Goal: Information Seeking & Learning: Learn about a topic

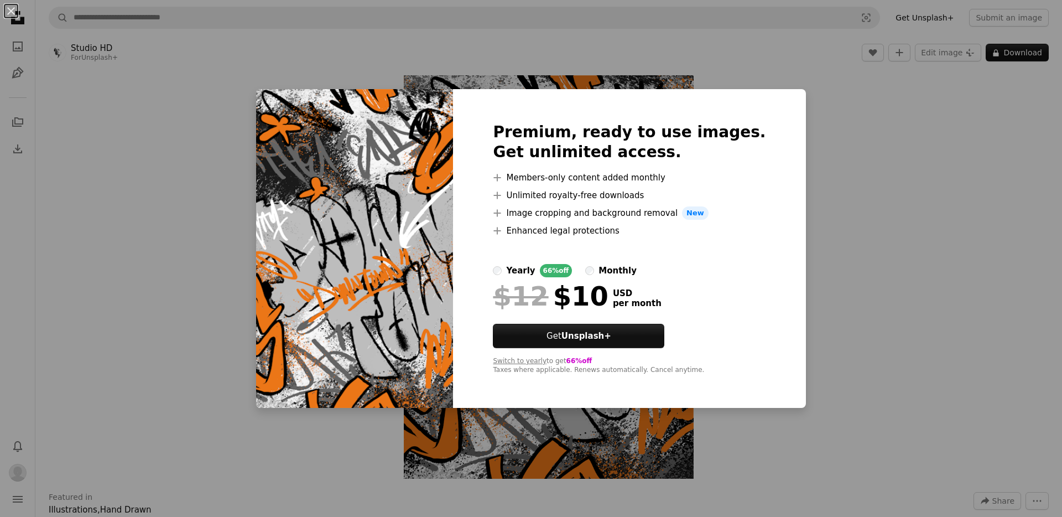
click at [535, 269] on div "yearly" at bounding box center [520, 270] width 29 height 13
click at [859, 80] on div "An X shape Premium, ready to use images. Get unlimited access. A plus sign Memb…" at bounding box center [531, 258] width 1062 height 517
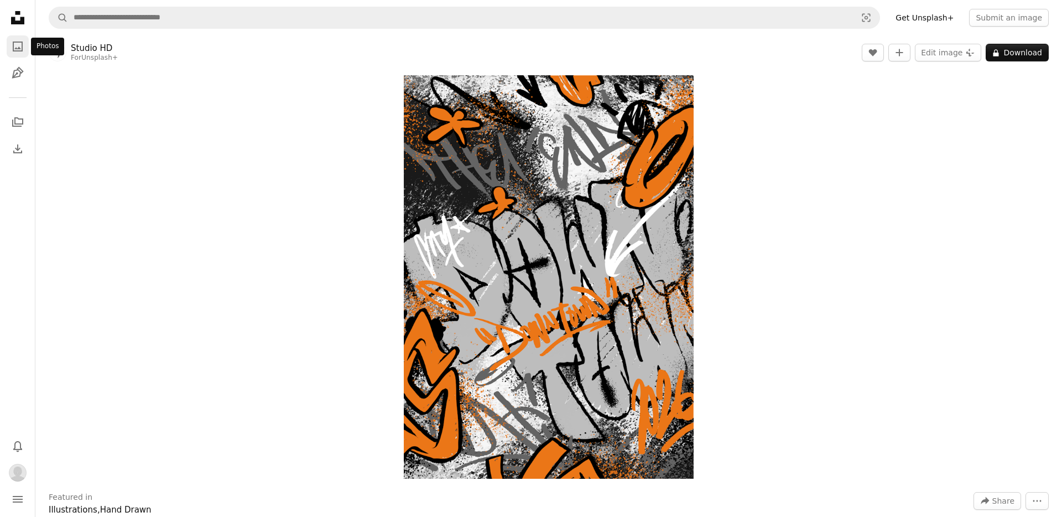
click at [11, 45] on icon "A photo" at bounding box center [17, 46] width 13 height 13
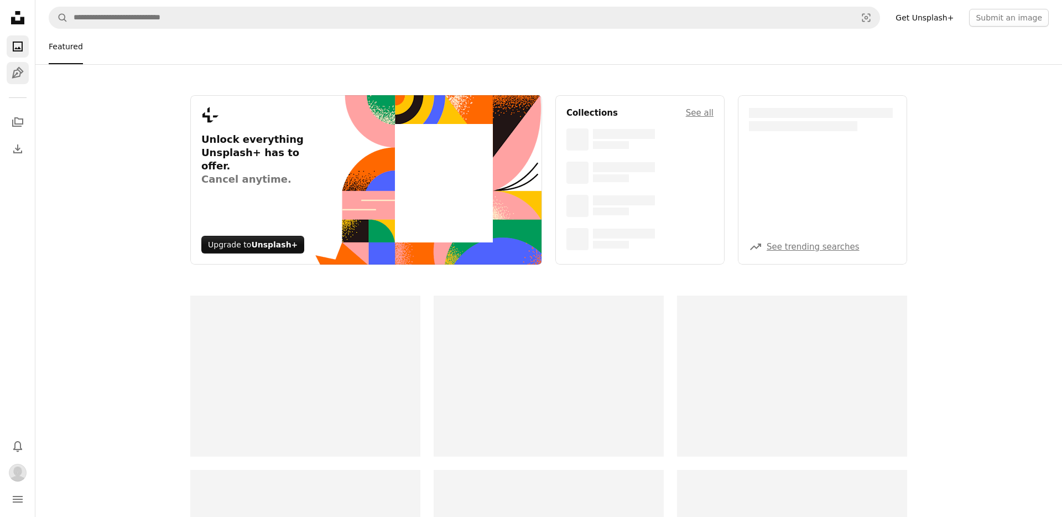
click at [17, 76] on icon "Illustrations" at bounding box center [18, 73] width 12 height 12
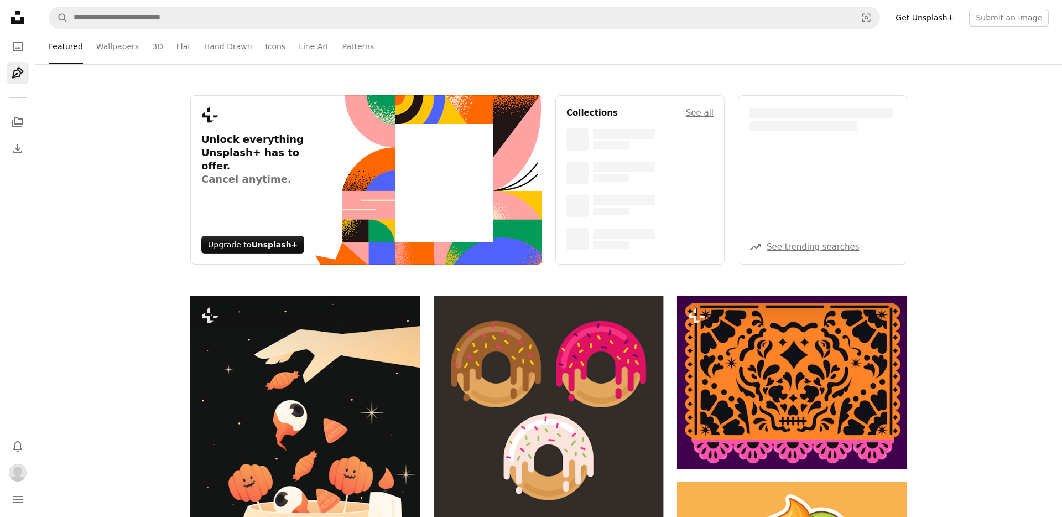
click at [17, 75] on icon "Pen Tool" at bounding box center [17, 72] width 13 height 13
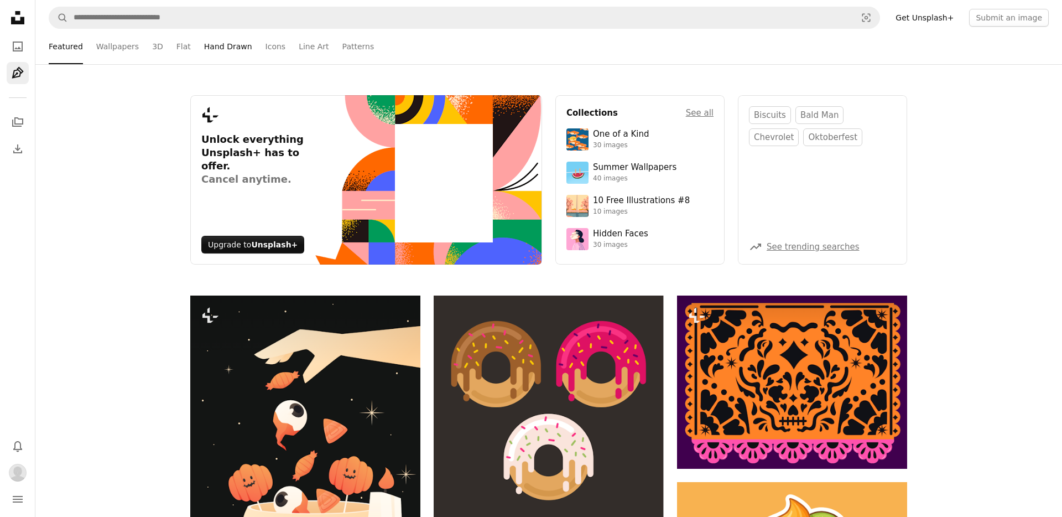
click at [227, 48] on link "Hand Drawn" at bounding box center [228, 46] width 48 height 35
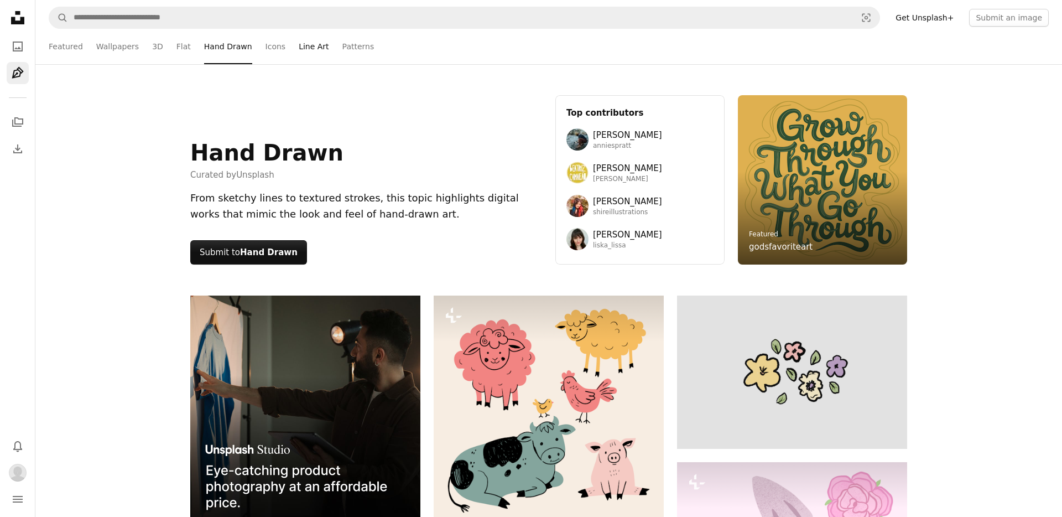
click at [318, 46] on link "Line Art" at bounding box center [314, 46] width 30 height 35
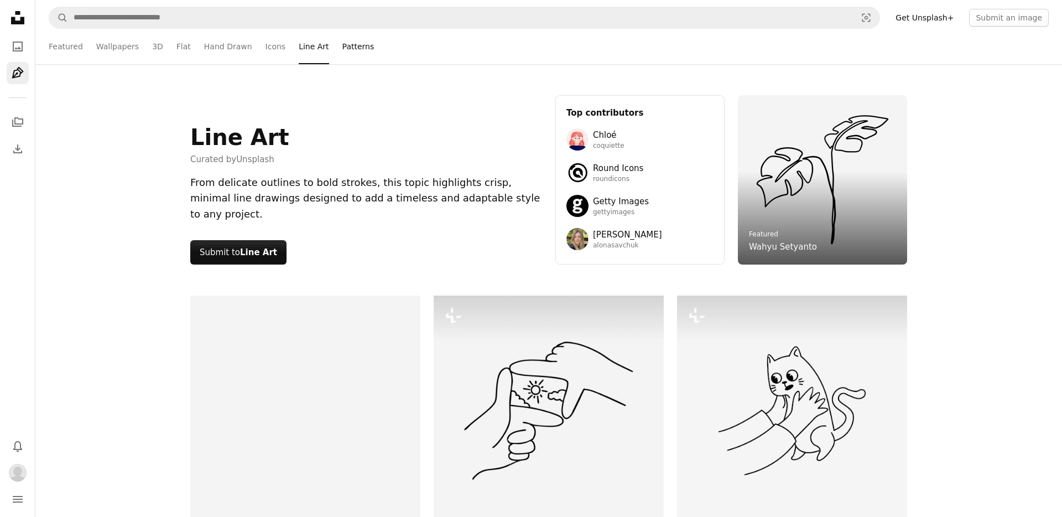
click at [345, 46] on link "Patterns" at bounding box center [358, 46] width 32 height 35
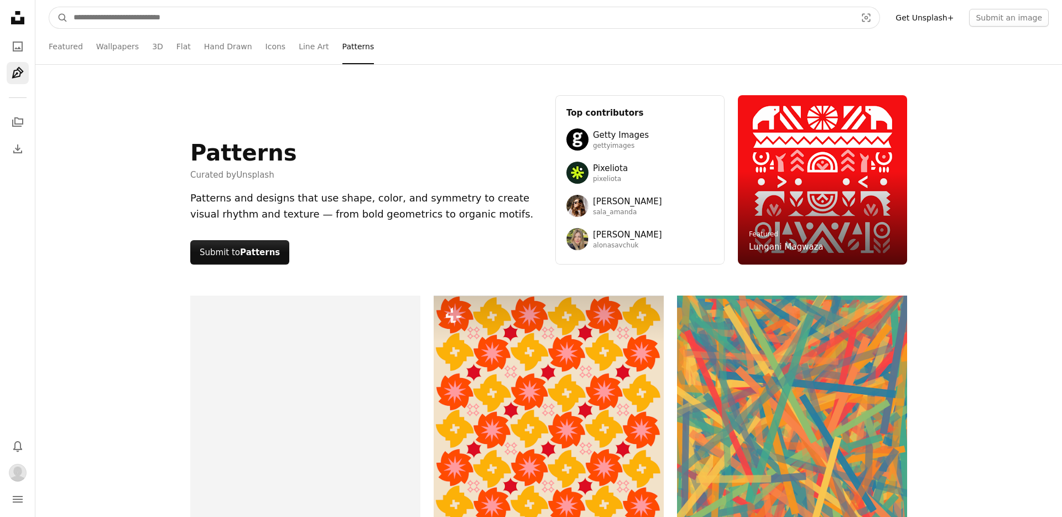
click at [196, 20] on input "Find visuals sitewide" at bounding box center [460, 17] width 785 height 21
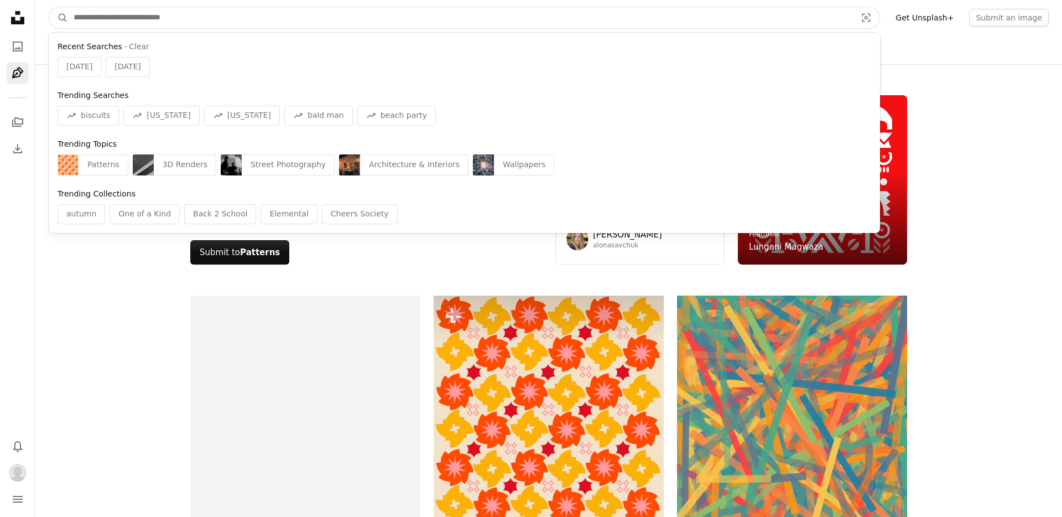
click at [313, 17] on input "Find visuals sitewide" at bounding box center [460, 17] width 785 height 21
paste input "********"
type input "********"
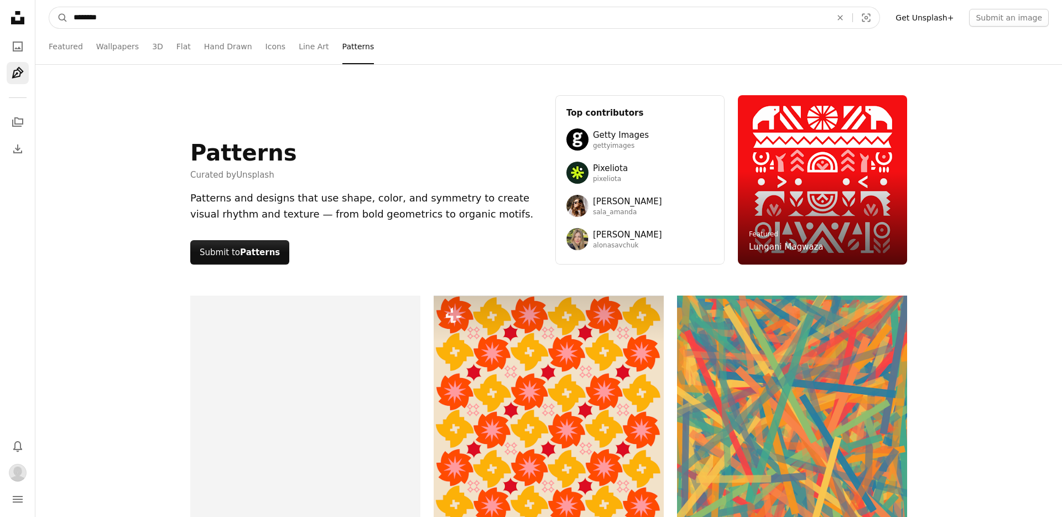
click button "A magnifying glass" at bounding box center [58, 17] width 19 height 21
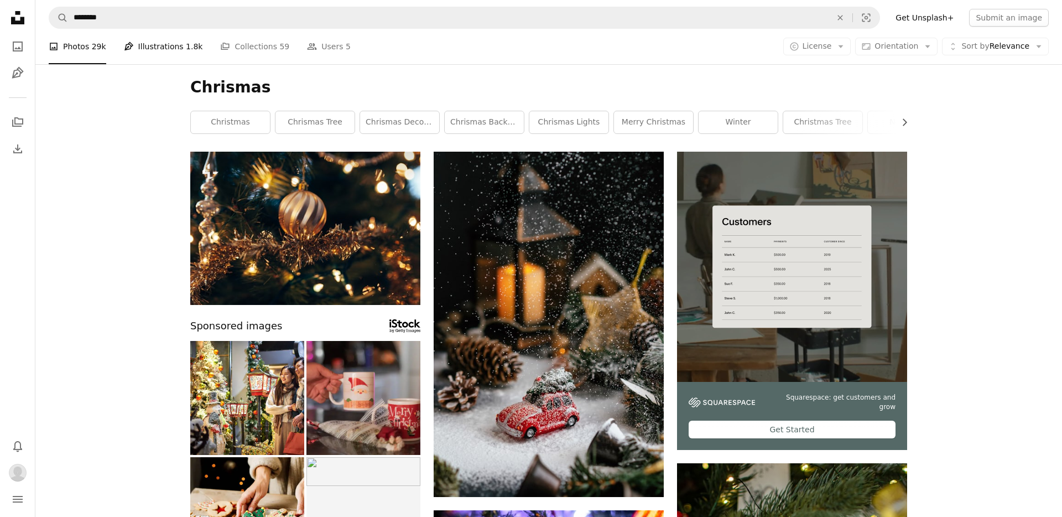
click at [161, 48] on link "Pen Tool Illustrations 1.8k" at bounding box center [163, 46] width 79 height 35
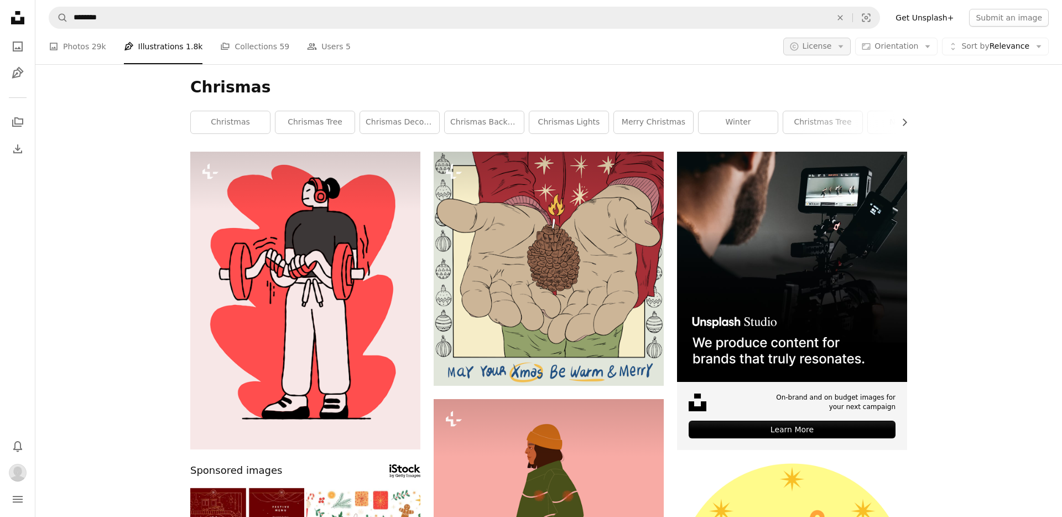
click at [826, 50] on span "License" at bounding box center [817, 45] width 29 height 9
click at [823, 137] on span "Free" at bounding box center [845, 134] width 67 height 11
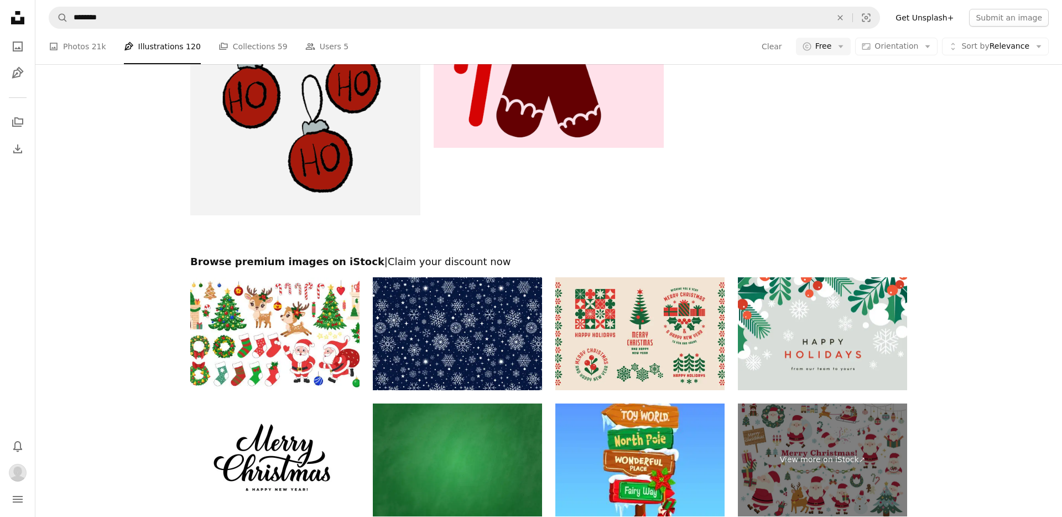
scroll to position [2014, 0]
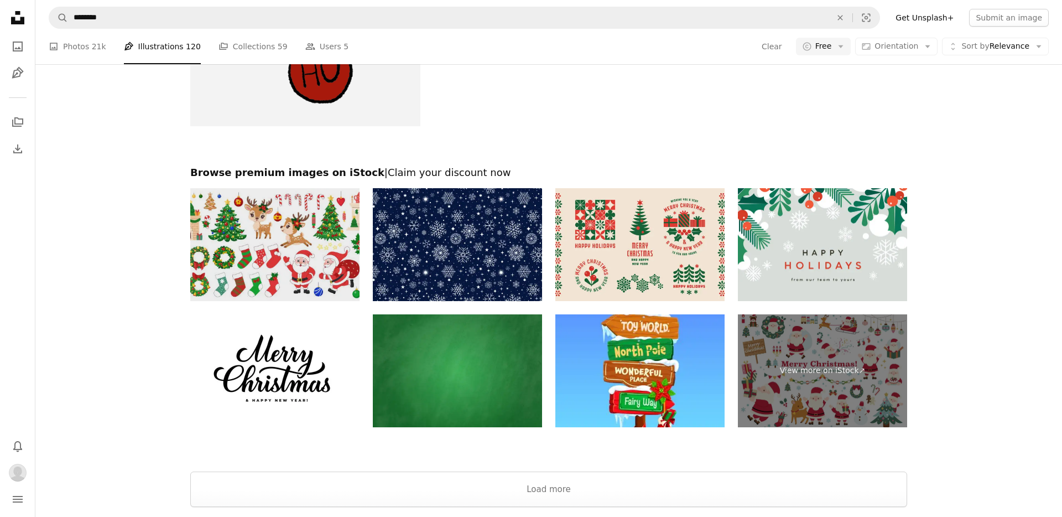
click at [268, 210] on img at bounding box center [274, 244] width 169 height 113
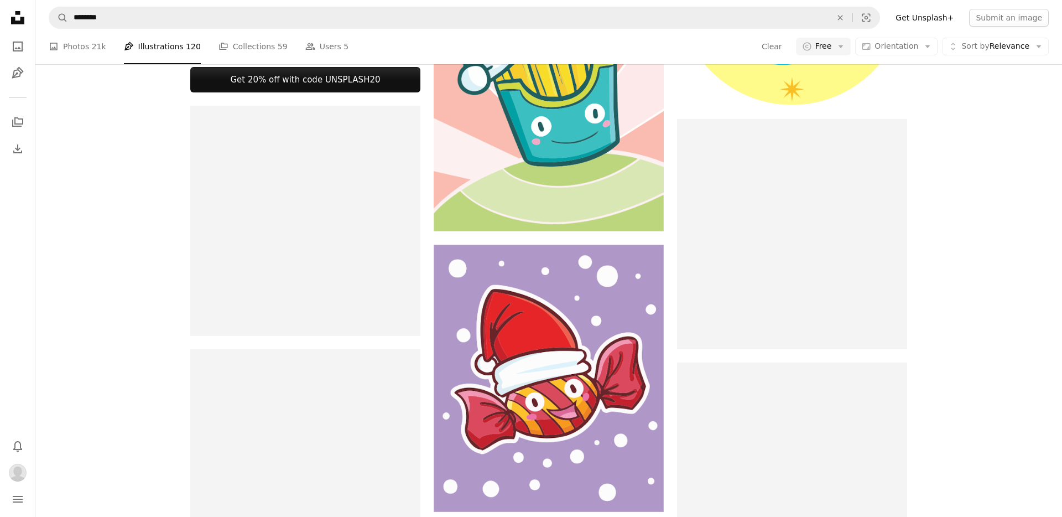
scroll to position [0, 0]
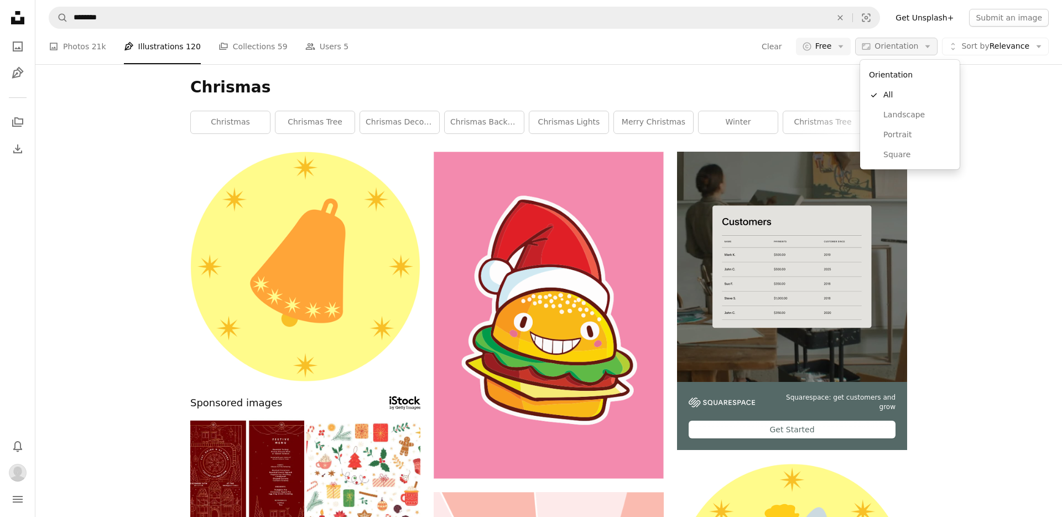
click at [906, 45] on span "Orientation" at bounding box center [896, 45] width 44 height 9
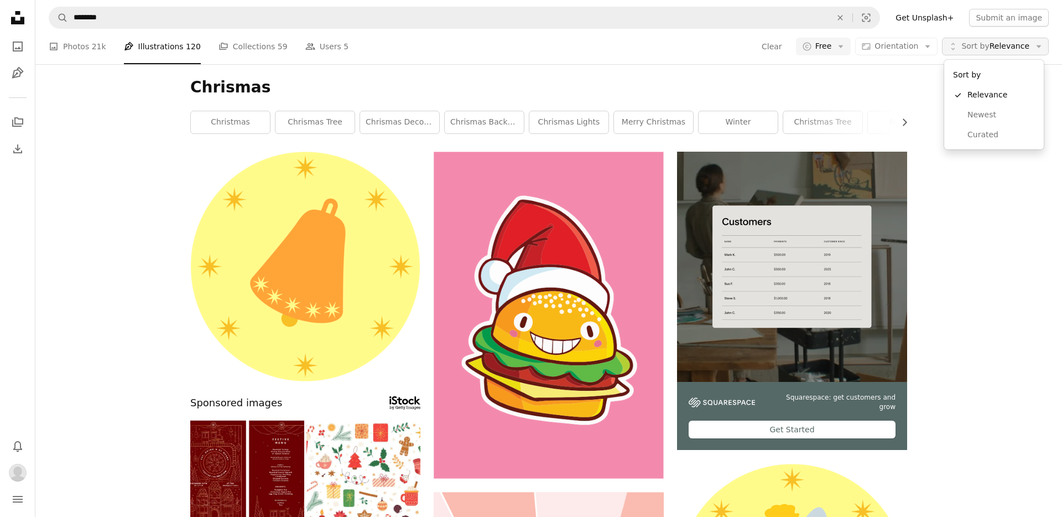
click at [995, 49] on span "Sort by Relevance" at bounding box center [995, 46] width 68 height 11
click at [899, 49] on span "Orientation" at bounding box center [896, 45] width 44 height 9
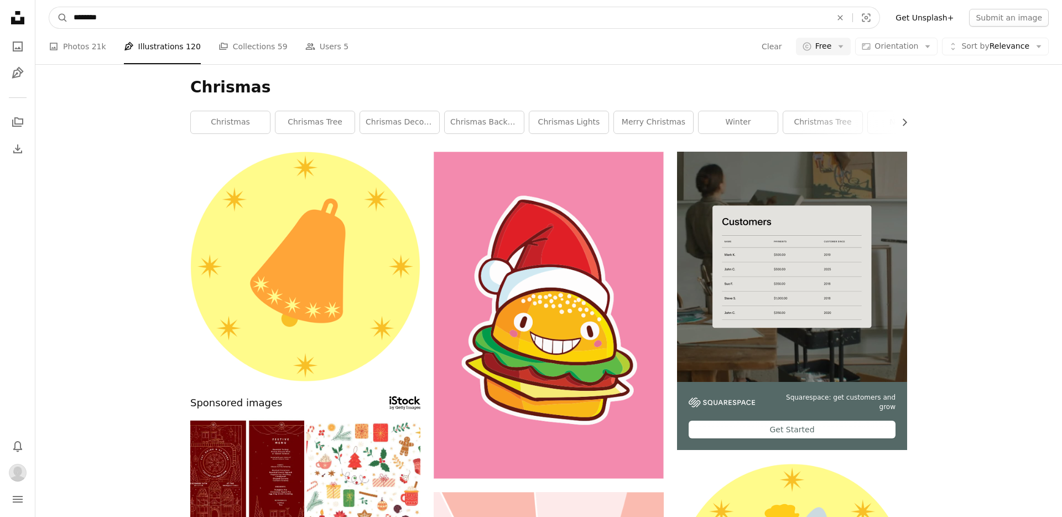
click at [231, 15] on input "********" at bounding box center [448, 17] width 760 height 21
type input "**********"
click button "A magnifying glass" at bounding box center [58, 17] width 19 height 21
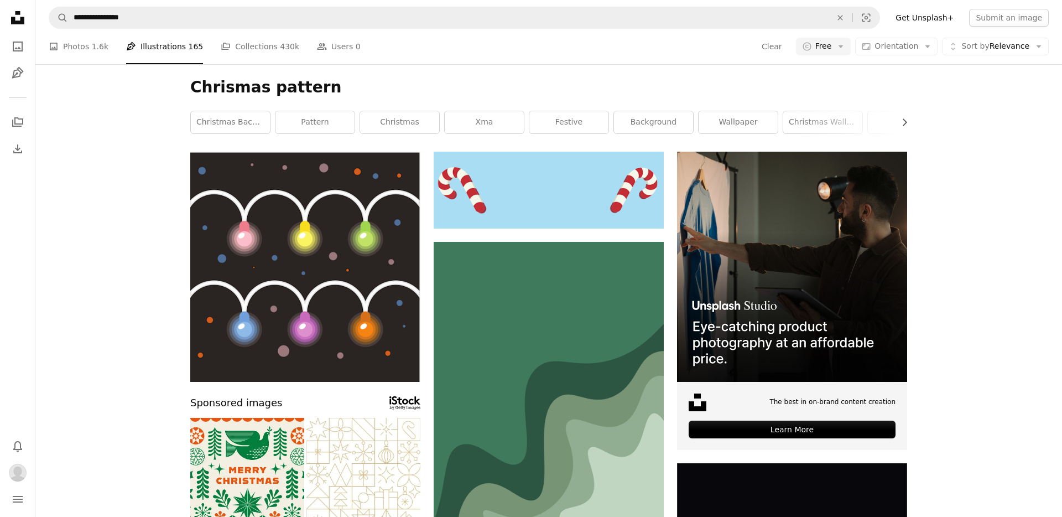
click at [325, 123] on link "pattern" at bounding box center [314, 122] width 79 height 22
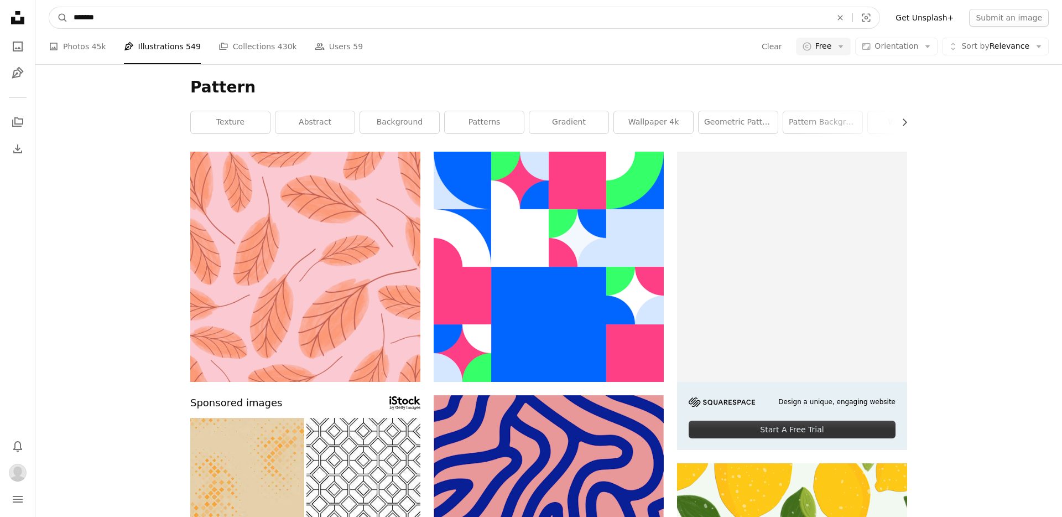
click at [110, 18] on input "*******" at bounding box center [448, 17] width 760 height 21
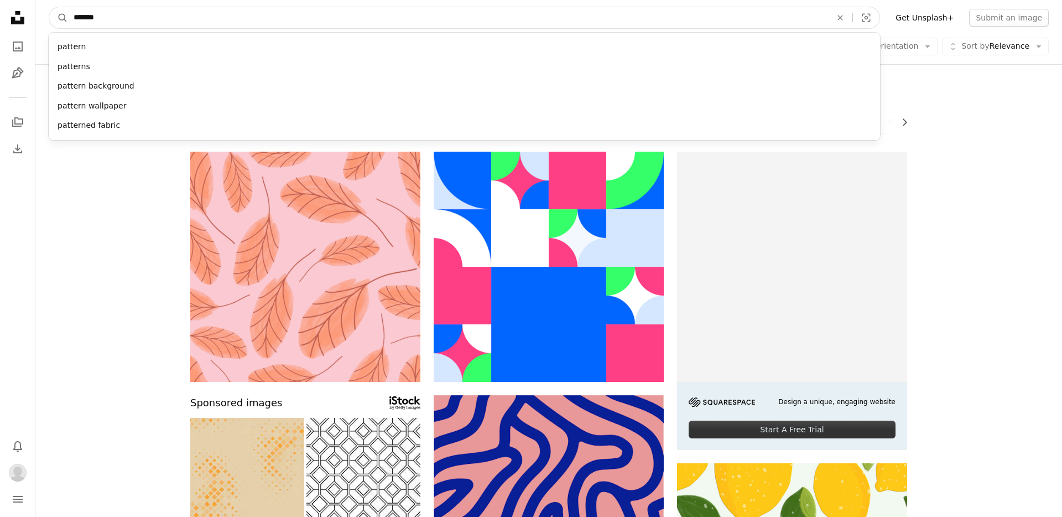
click at [110, 18] on input "*******" at bounding box center [448, 17] width 760 height 21
type input "**"
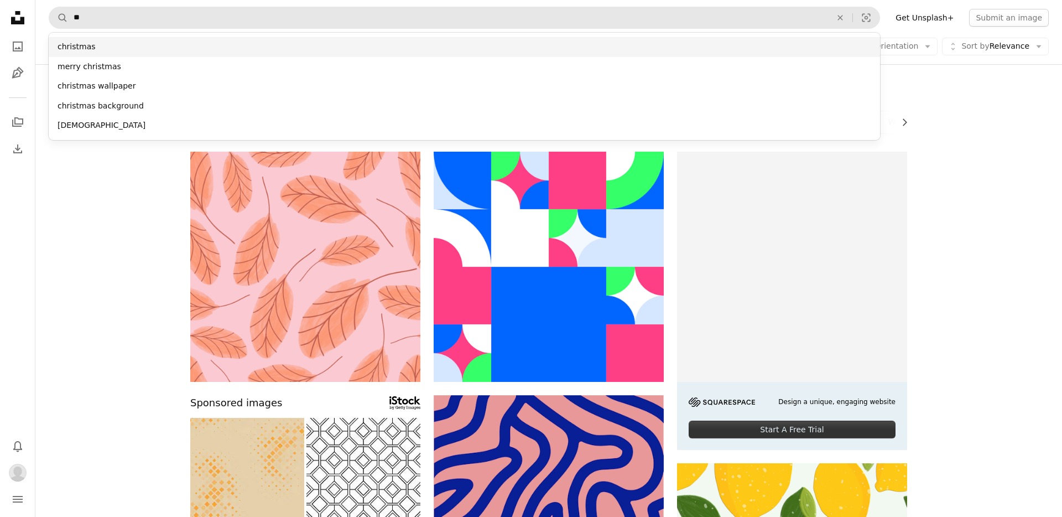
click at [116, 45] on div "christmas" at bounding box center [464, 47] width 831 height 20
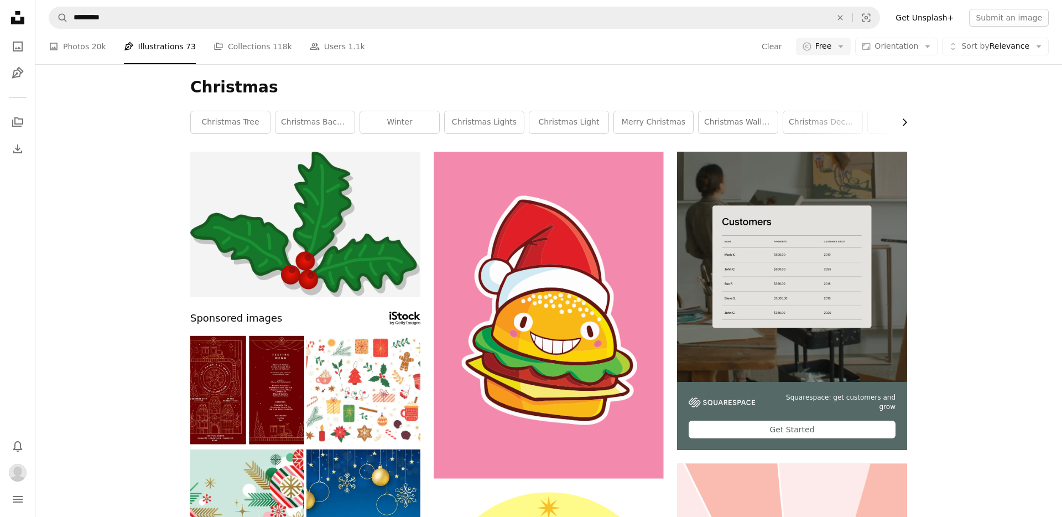
click at [905, 125] on icon "Chevron right" at bounding box center [904, 122] width 11 height 11
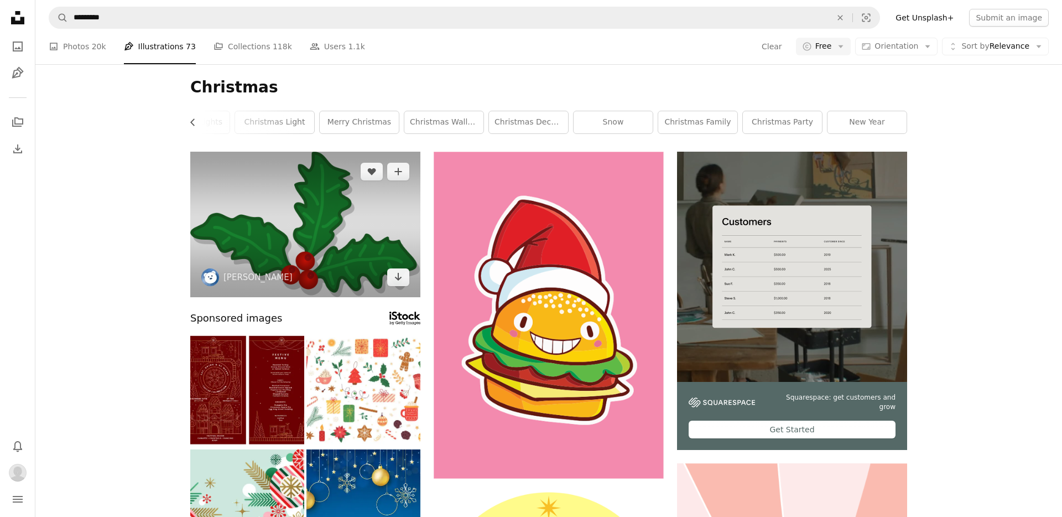
drag, startPoint x: 905, startPoint y: 125, endPoint x: 267, endPoint y: 213, distance: 644.4
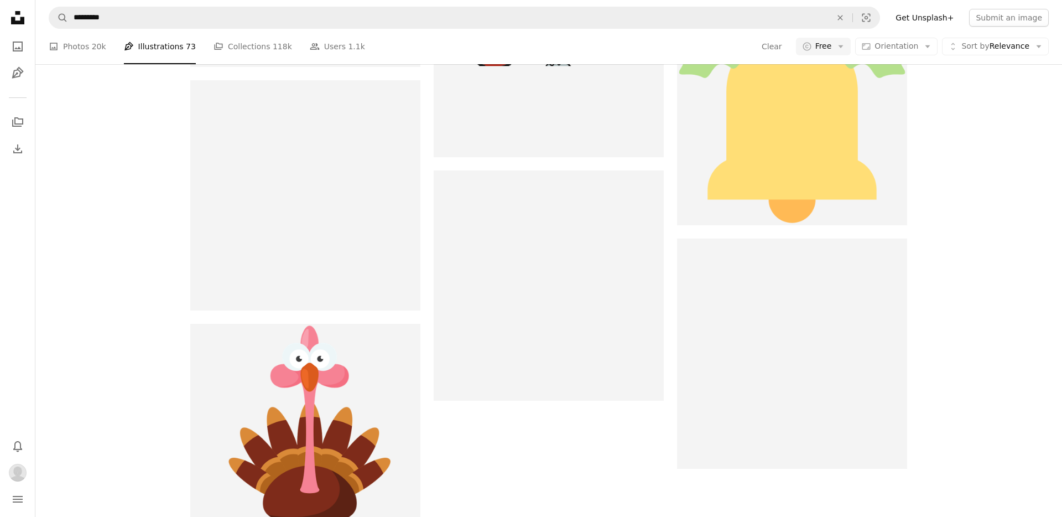
scroll to position [2083, 0]
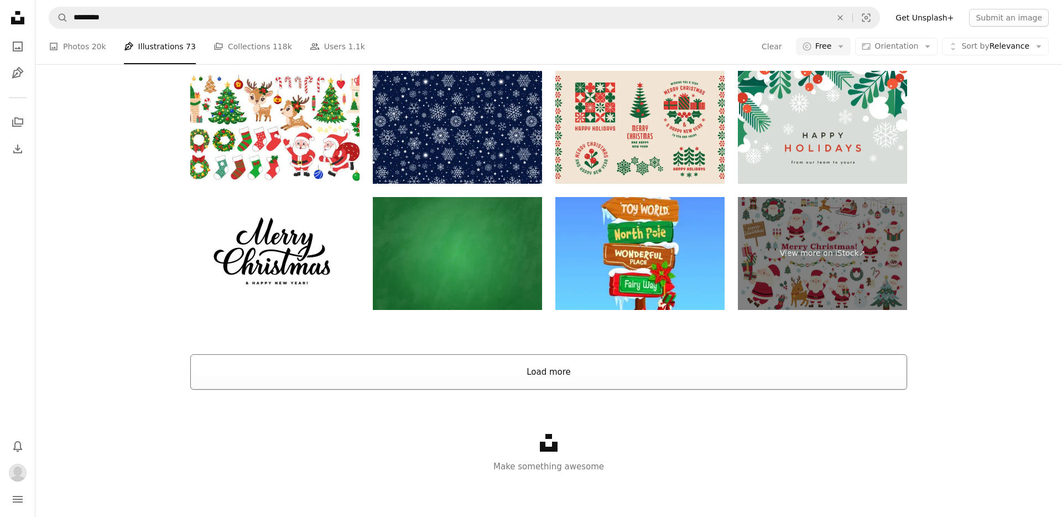
click at [564, 382] on button "Load more" at bounding box center [548, 371] width 717 height 35
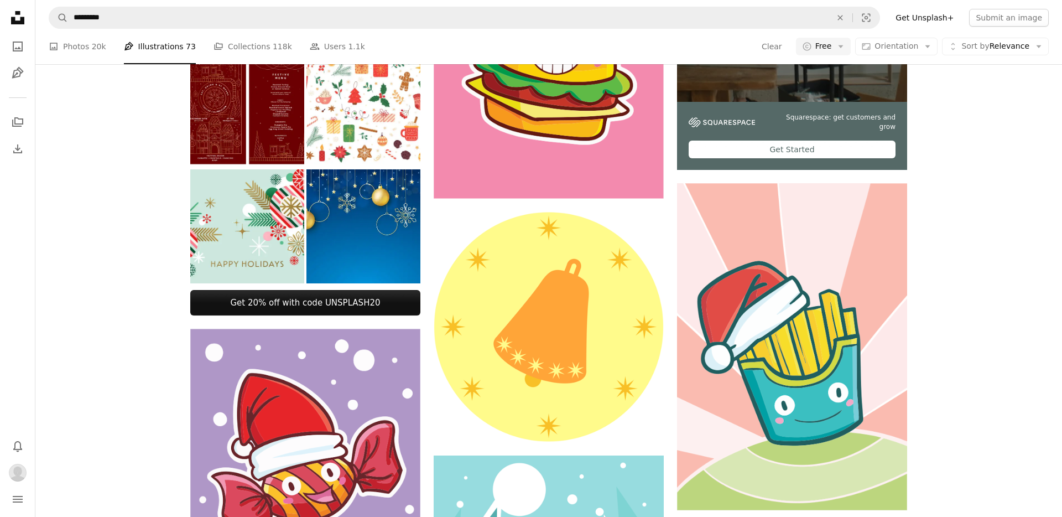
scroll to position [0, 0]
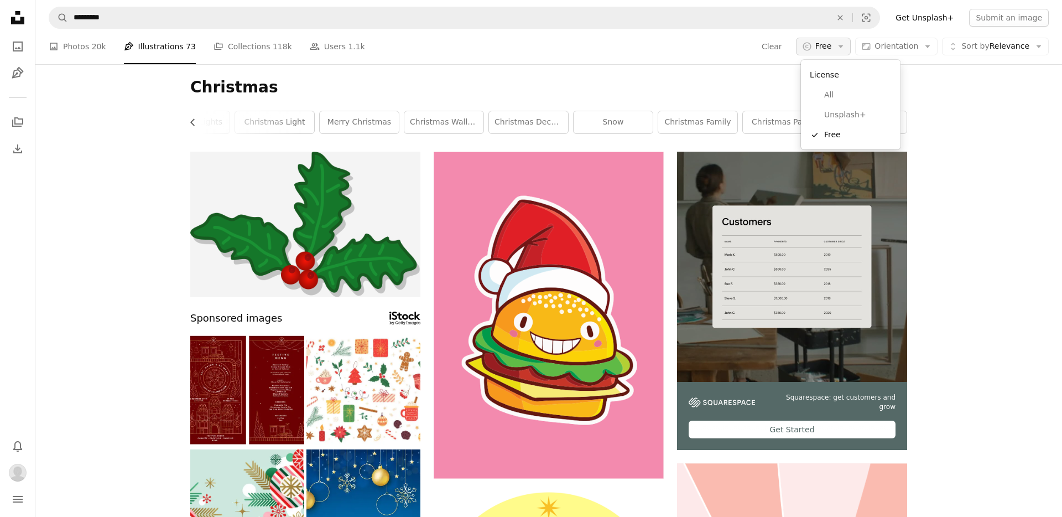
click at [838, 39] on button "A copyright icon © Free Arrow down" at bounding box center [823, 47] width 55 height 18
click at [830, 119] on span "Unsplash+" at bounding box center [857, 115] width 67 height 11
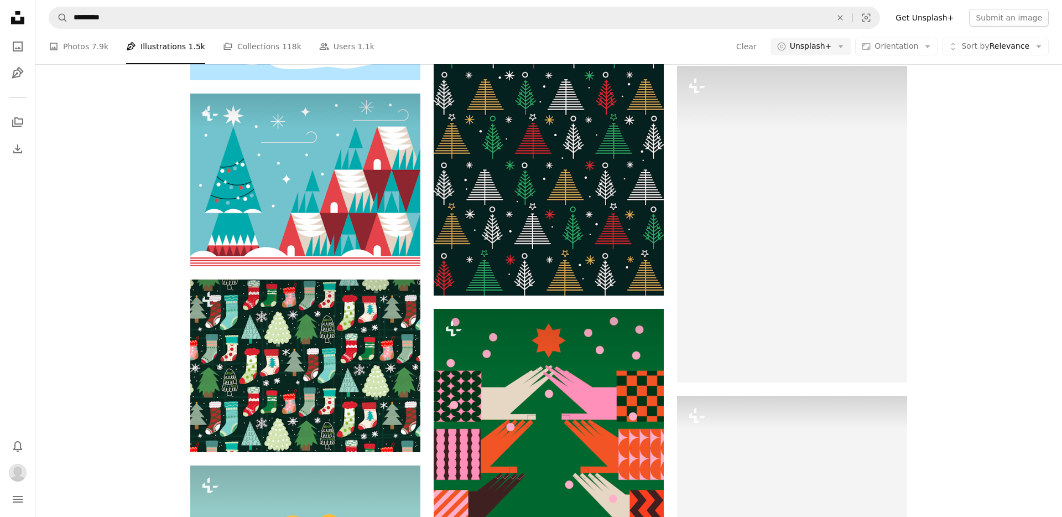
scroll to position [5232, 0]
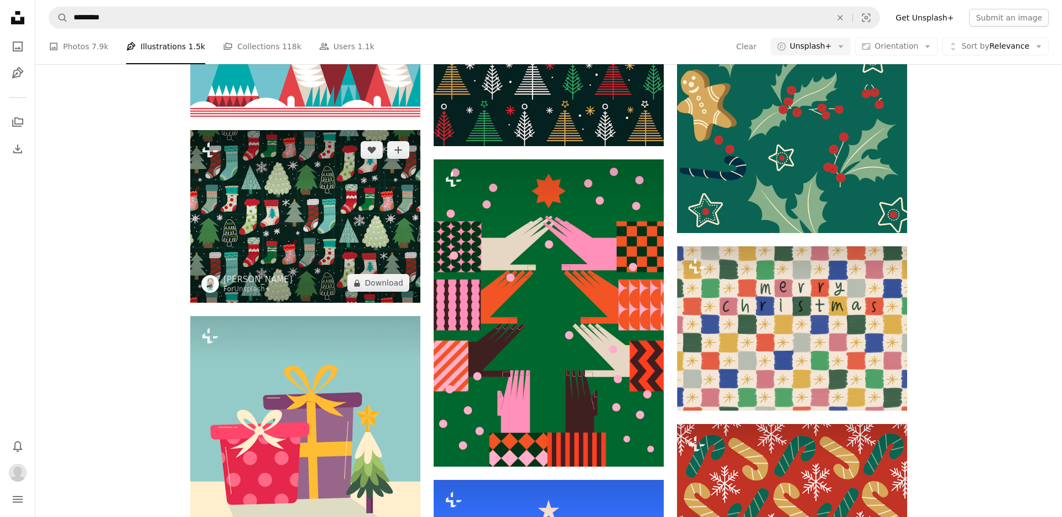
click at [282, 226] on img at bounding box center [305, 216] width 230 height 173
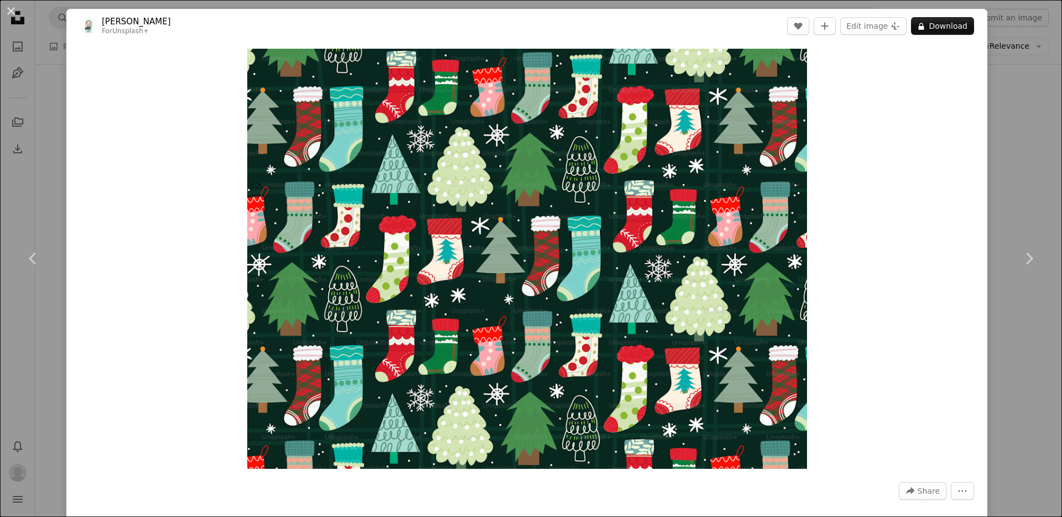
click at [1031, 102] on div "An X shape Chevron left Chevron right Prakasit Khuansuwan For Unsplash+ A heart…" at bounding box center [531, 258] width 1062 height 517
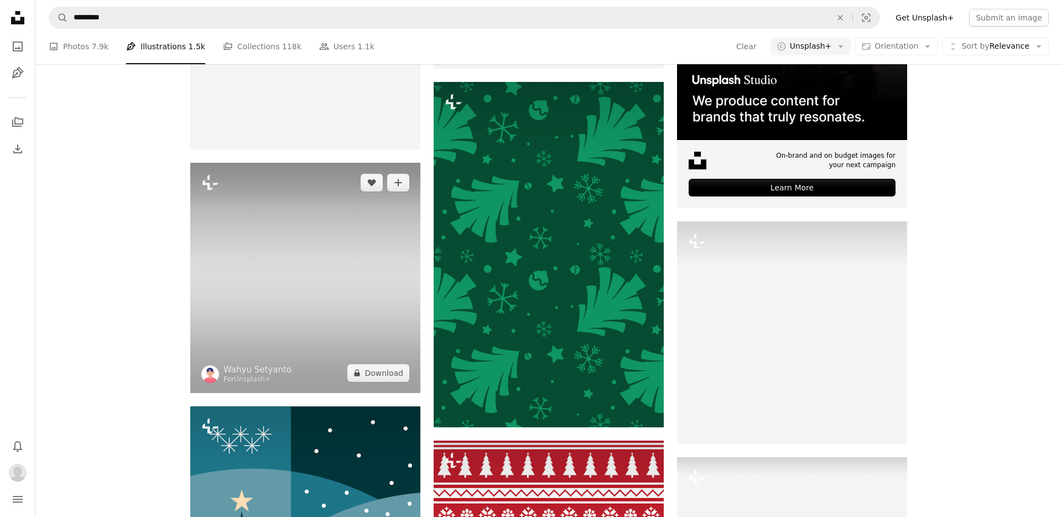
scroll to position [4206, 0]
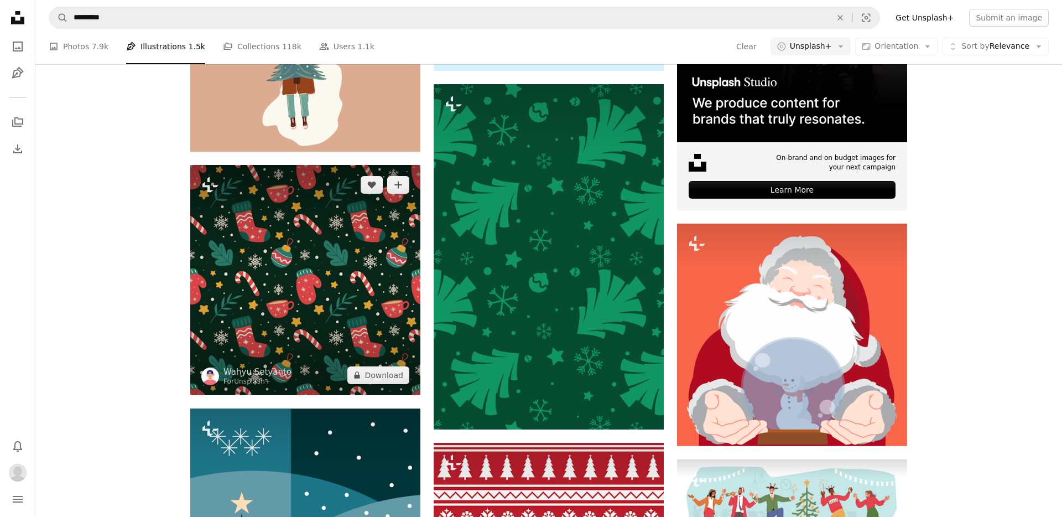
click at [236, 185] on img at bounding box center [305, 280] width 230 height 230
